Goal: Transaction & Acquisition: Subscribe to service/newsletter

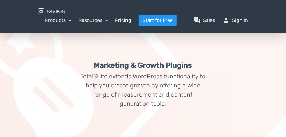
click at [128, 24] on link "Pricing" at bounding box center [123, 20] width 16 height 7
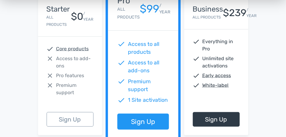
scroll to position [128, 0]
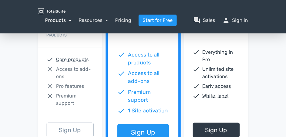
click at [52, 23] on link "Products" at bounding box center [58, 20] width 26 height 6
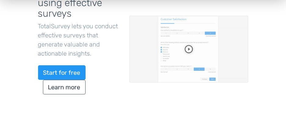
scroll to position [42, 0]
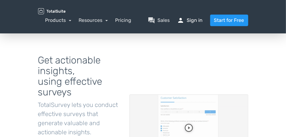
click at [188, 24] on link "person Sign in" at bounding box center [190, 20] width 26 height 7
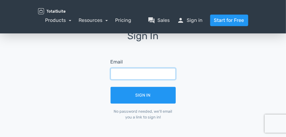
click at [157, 80] on input "text" at bounding box center [143, 74] width 65 height 12
type input "p"
type input "optionzz@gmail.com"
click at [111, 87] on button "Sign In" at bounding box center [143, 95] width 65 height 17
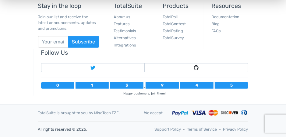
scroll to position [170, 0]
click at [184, 40] on link "TotalSurvey" at bounding box center [173, 38] width 21 height 5
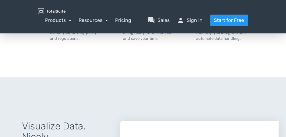
scroll to position [563, 0]
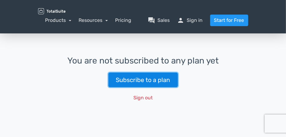
click at [178, 82] on link "Subscribe to a plan" at bounding box center [142, 80] width 69 height 15
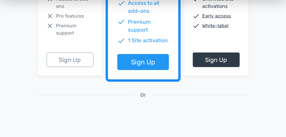
scroll to position [210, 0]
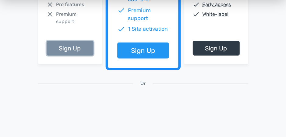
click at [77, 56] on link "Sign Up" at bounding box center [70, 48] width 47 height 15
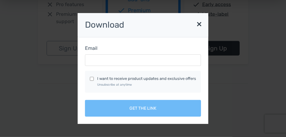
click at [90, 81] on input "I want to receive product updates and exclusive offers Unsubscribe at anytime" at bounding box center [92, 79] width 4 height 4
checkbox input "true"
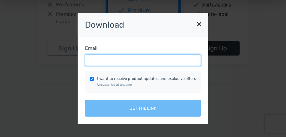
click at [99, 59] on input "Email" at bounding box center [143, 61] width 116 height 12
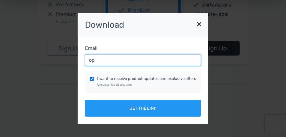
type input "optionzz@gmail.com"
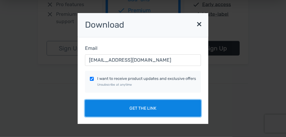
click at [153, 117] on button "Get the link" at bounding box center [143, 108] width 116 height 17
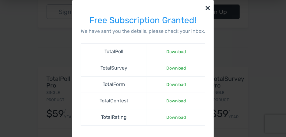
scroll to position [224, 0]
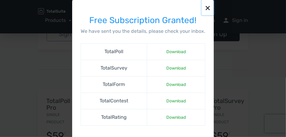
click at [214, 6] on button "×" at bounding box center [208, 7] width 12 height 15
